Goal: Information Seeking & Learning: Learn about a topic

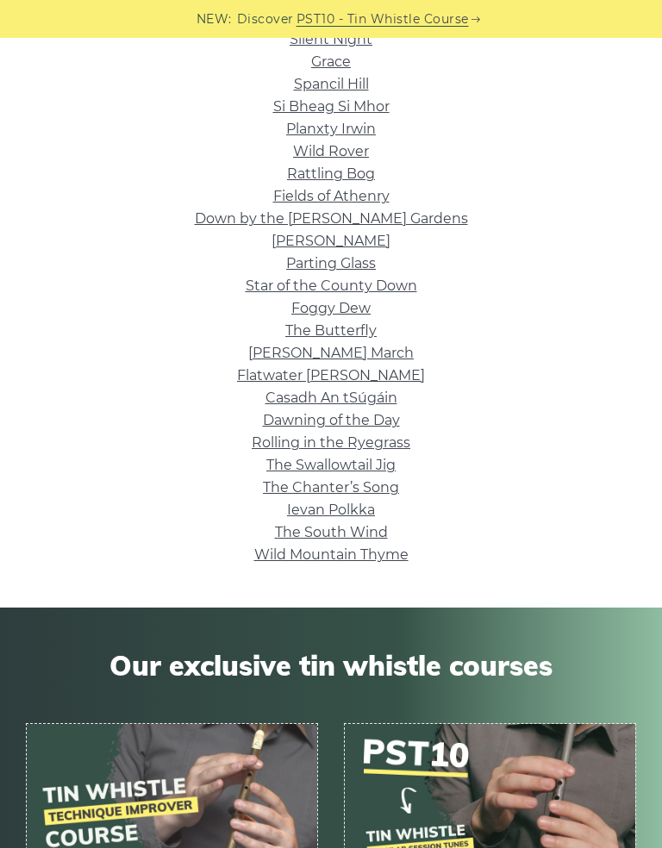
scroll to position [405, 0]
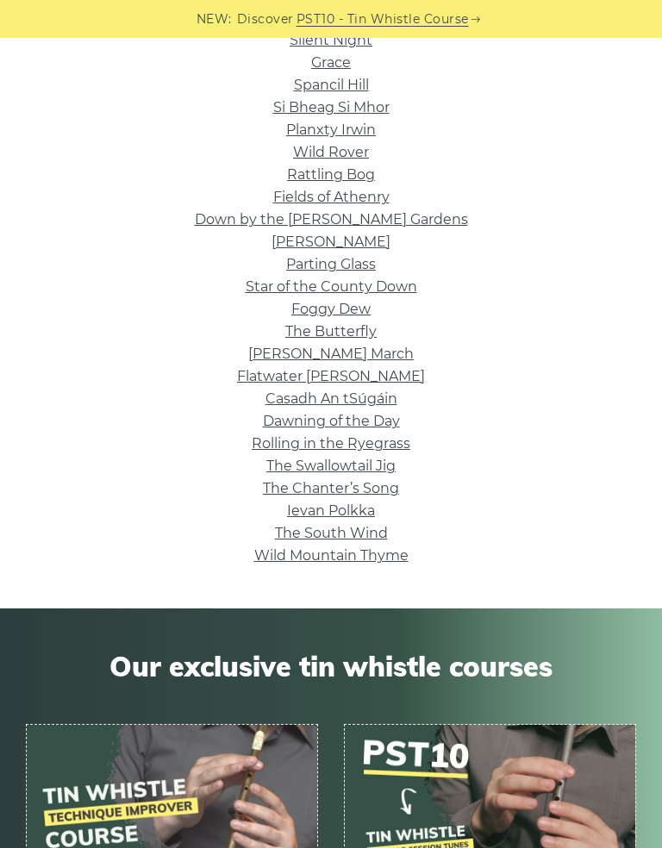
click at [360, 314] on link "Foggy Dew" at bounding box center [330, 309] width 79 height 16
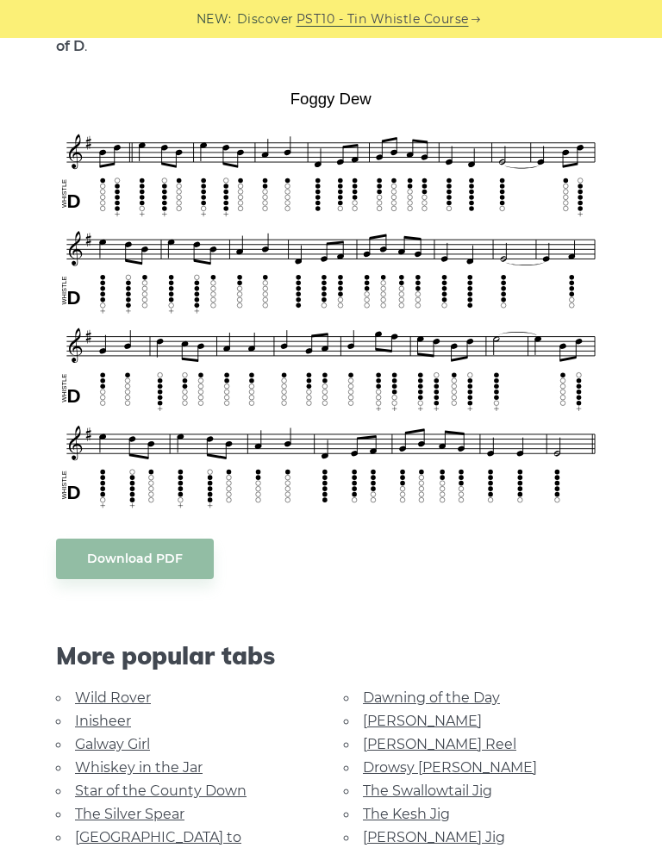
scroll to position [441, 0]
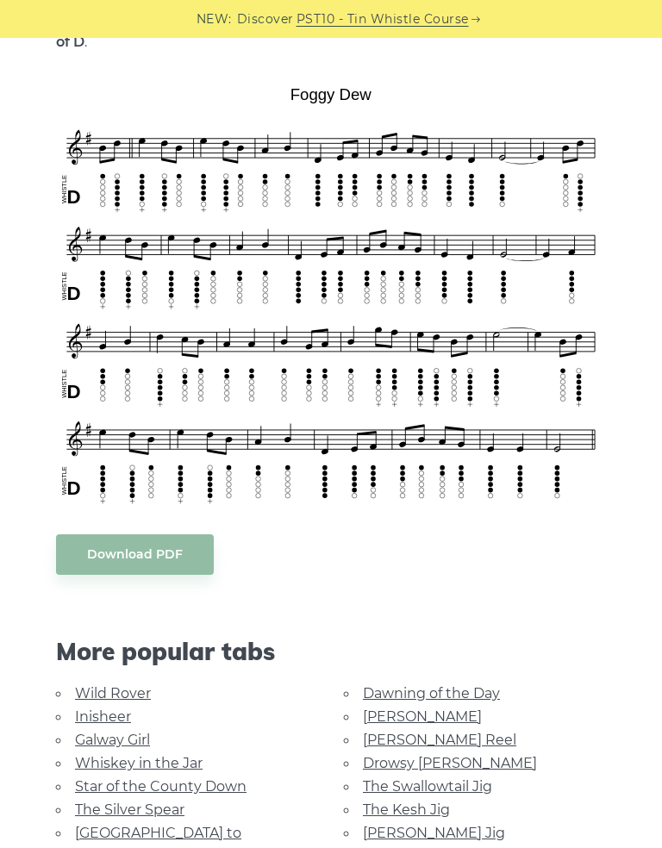
click at [113, 709] on link "Inisheer" at bounding box center [103, 717] width 56 height 16
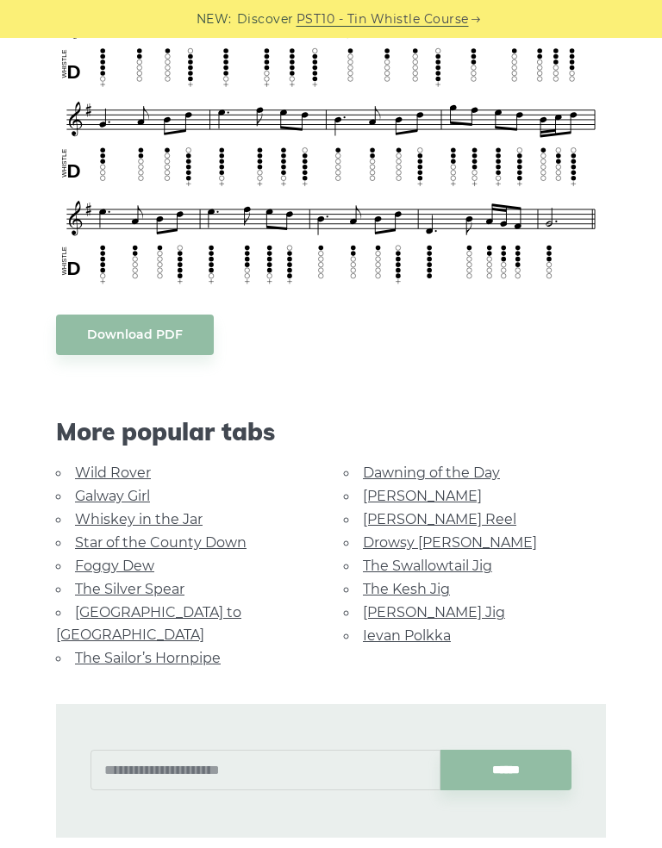
scroll to position [863, 0]
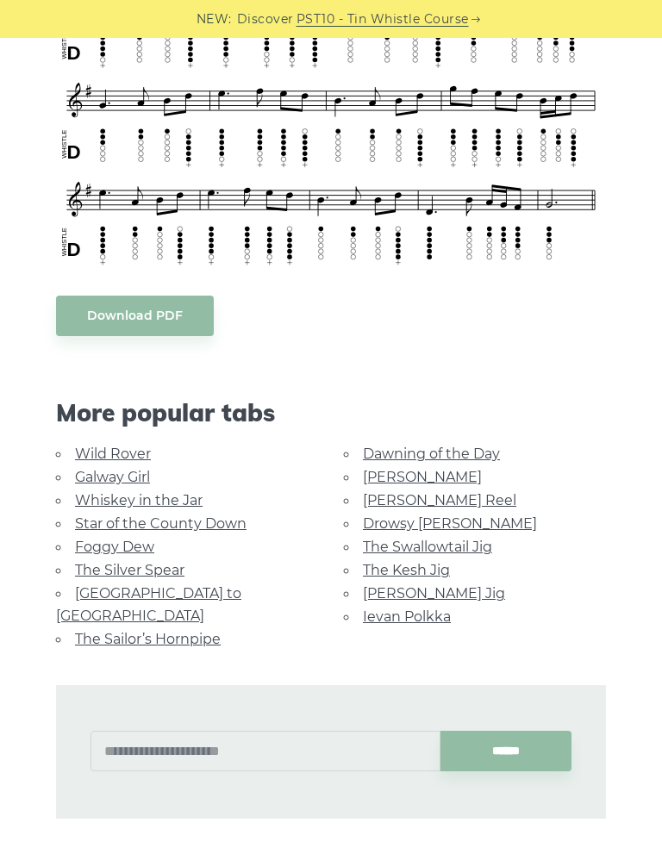
click at [471, 458] on link "Dawning of the Day" at bounding box center [431, 454] width 137 height 16
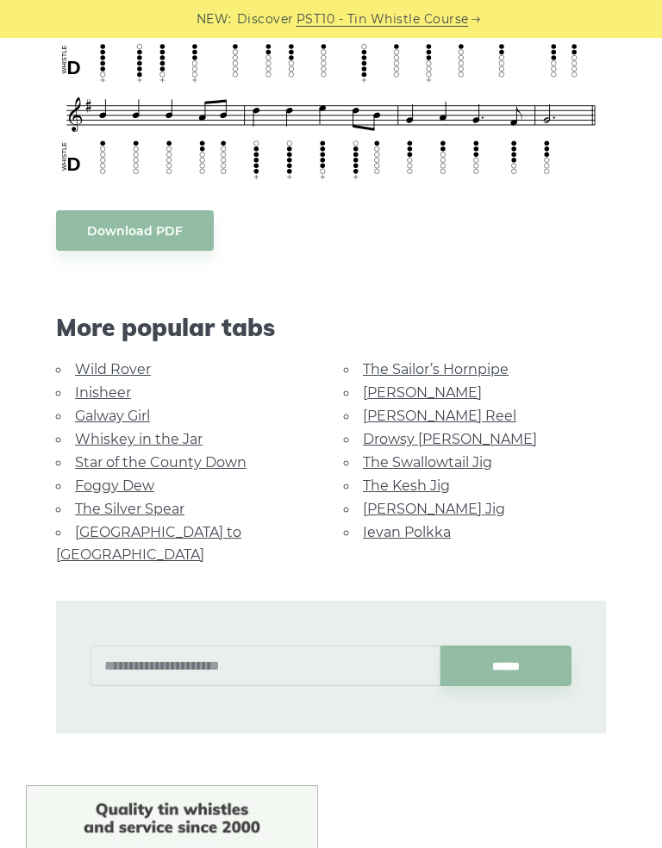
scroll to position [767, 0]
click at [480, 461] on link "The Swallowtail Jig" at bounding box center [427, 461] width 129 height 16
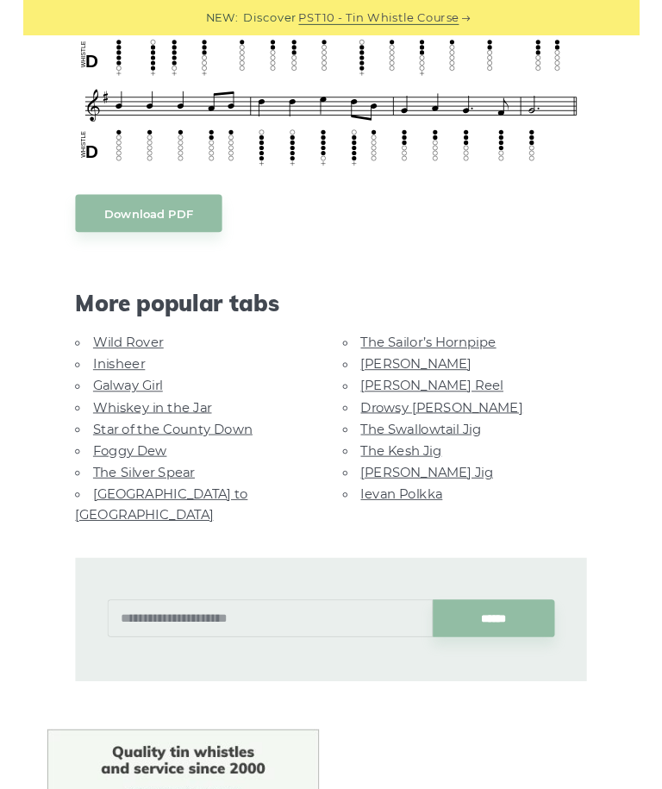
scroll to position [797, 0]
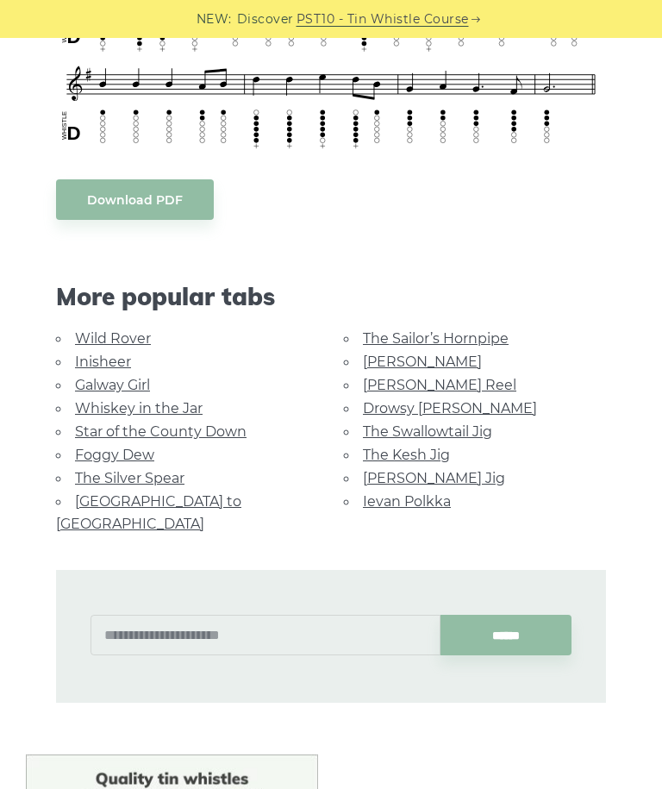
click at [456, 407] on link "Drowsy [PERSON_NAME]" at bounding box center [450, 408] width 174 height 16
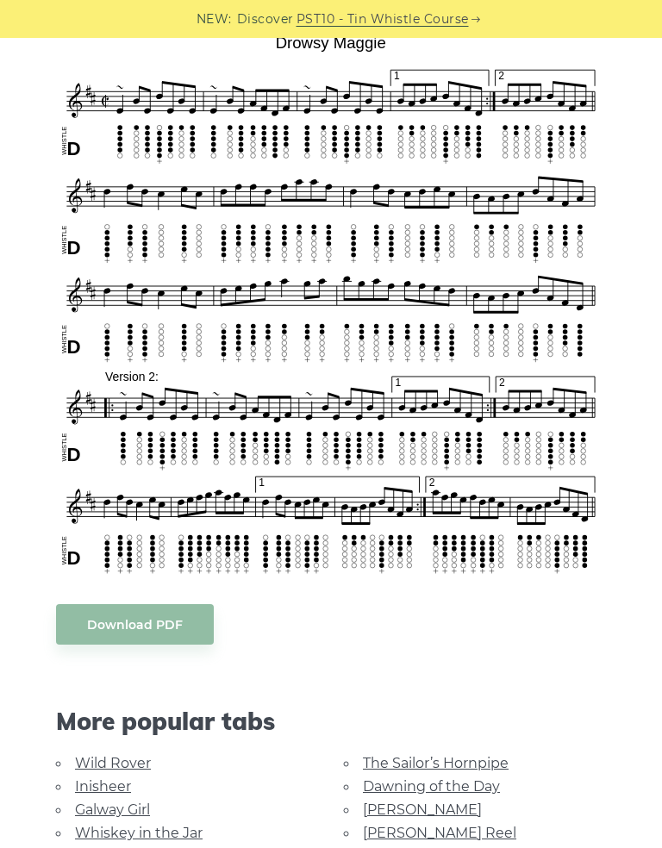
scroll to position [470, 0]
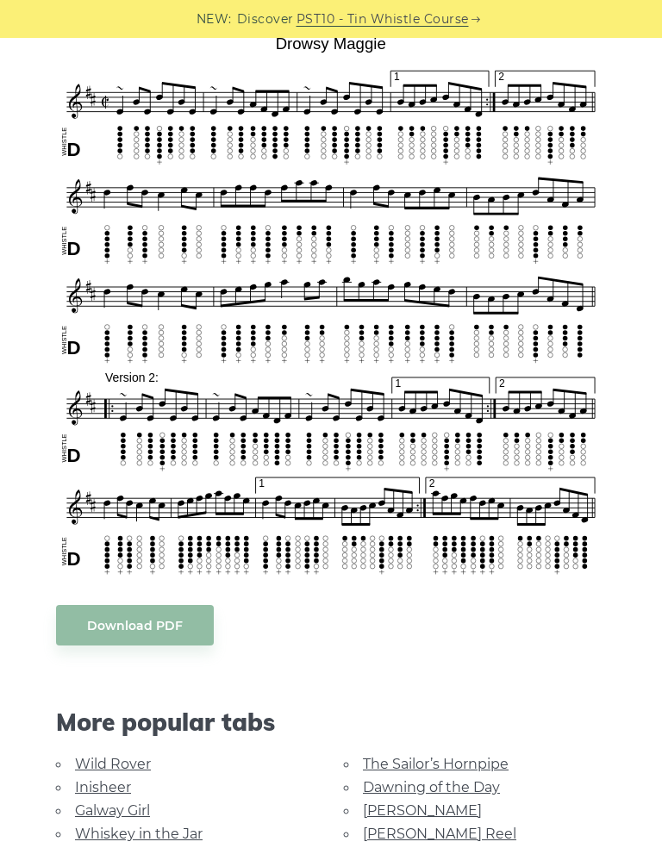
click at [469, 759] on link "The Sailor’s Hornpipe" at bounding box center [436, 764] width 146 height 16
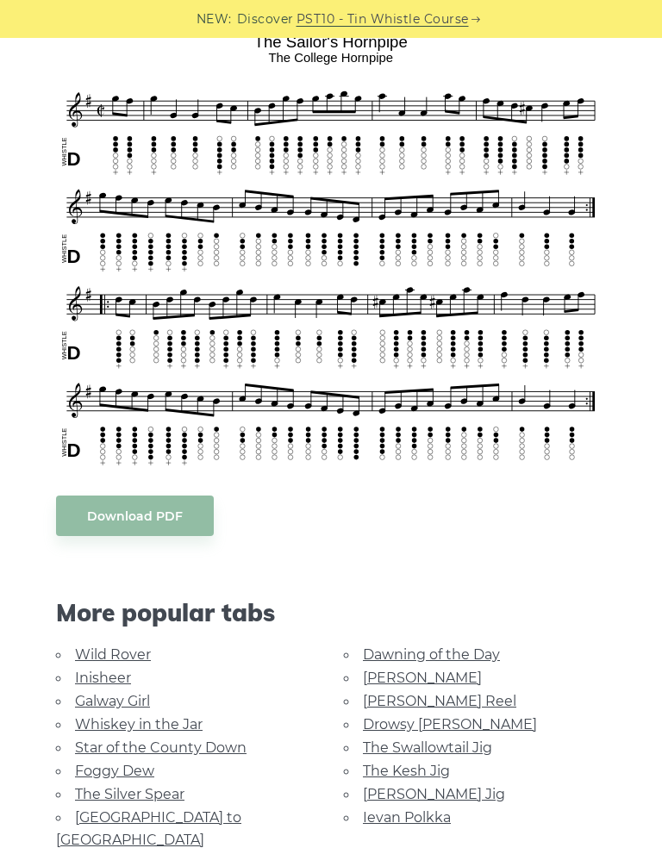
scroll to position [495, 0]
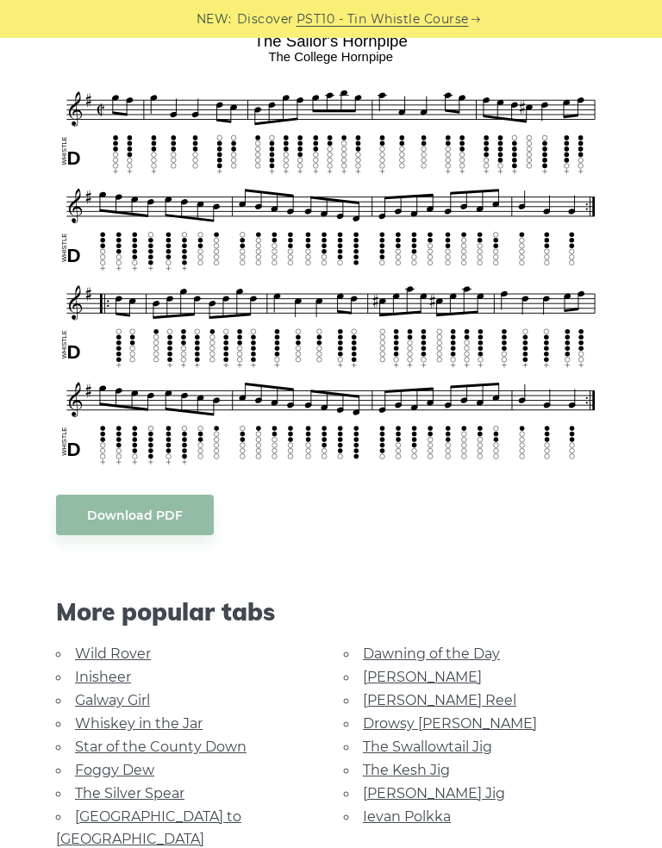
click at [128, 768] on link "Foggy Dew" at bounding box center [114, 770] width 79 height 16
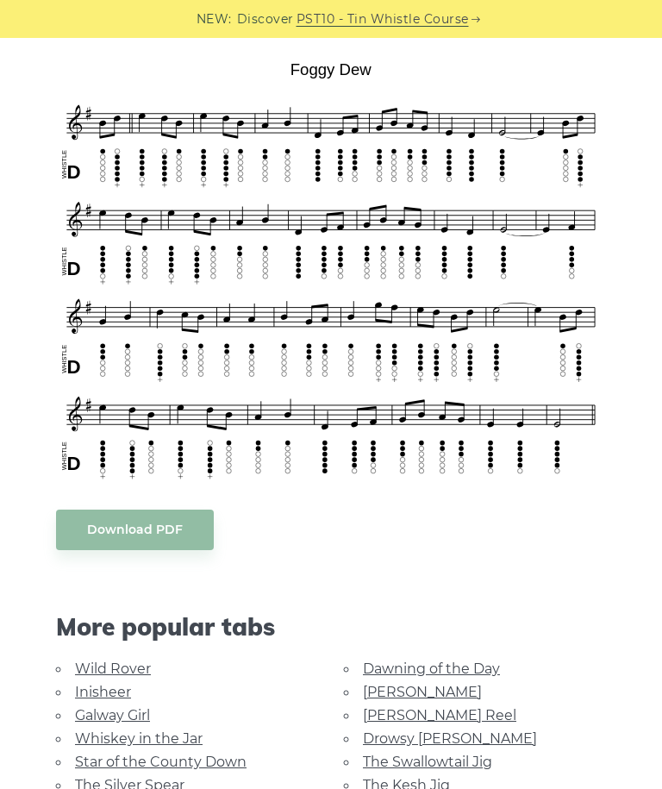
scroll to position [472, 0]
